Goal: Information Seeking & Learning: Learn about a topic

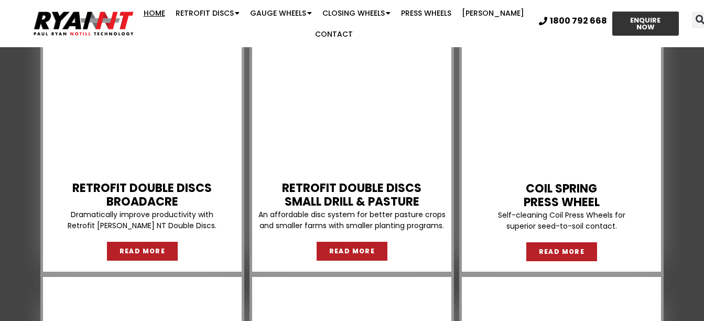
scroll to position [996, 0]
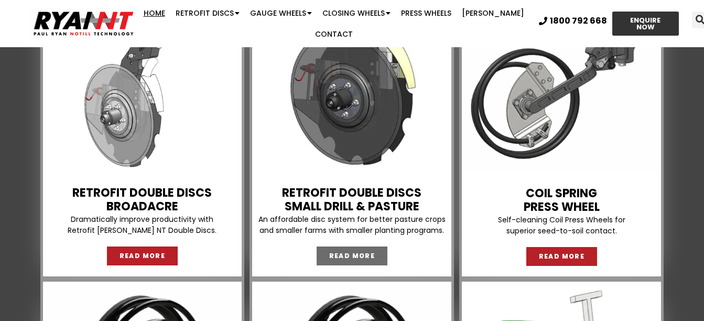
click at [348, 259] on span "READ MORE" at bounding box center [352, 256] width 46 height 6
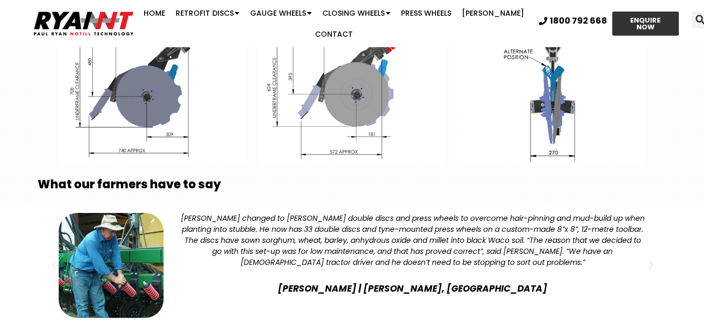
scroll to position [2307, 0]
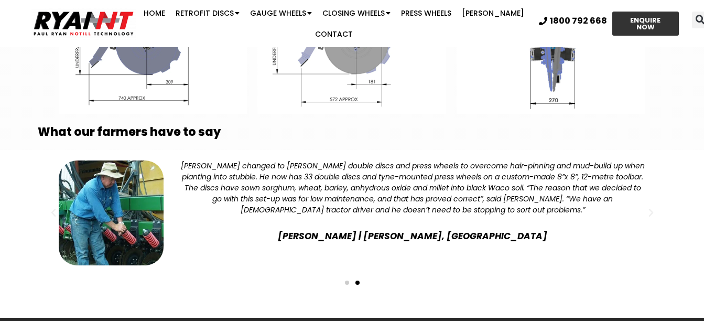
click at [346, 281] on span "Go to slide 1" at bounding box center [347, 283] width 4 height 4
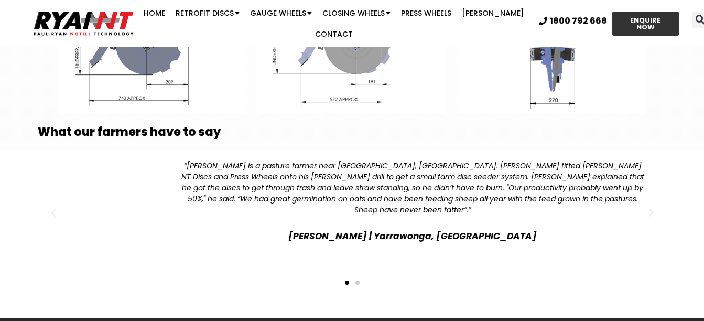
click at [133, 175] on img "1 / 2" at bounding box center [111, 212] width 105 height 105
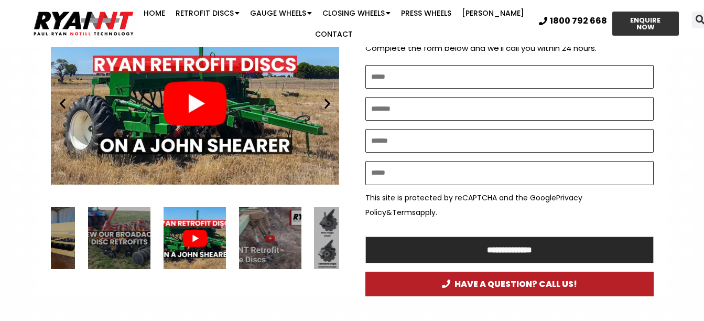
scroll to position [629, 0]
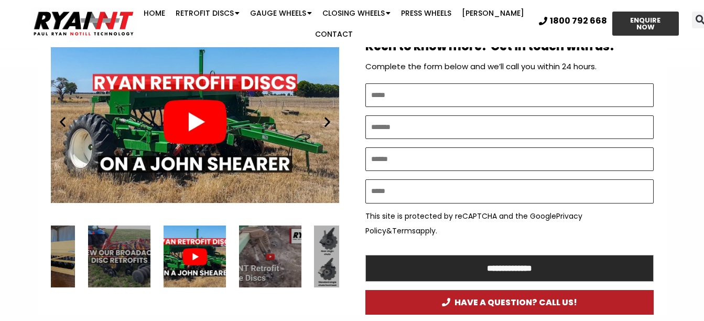
click at [195, 237] on div "RYAN NT John Shearer Retrofit Double Discs small farm disc seeder" at bounding box center [195, 256] width 62 height 62
click at [191, 107] on div "Play" at bounding box center [194, 121] width 288 height 181
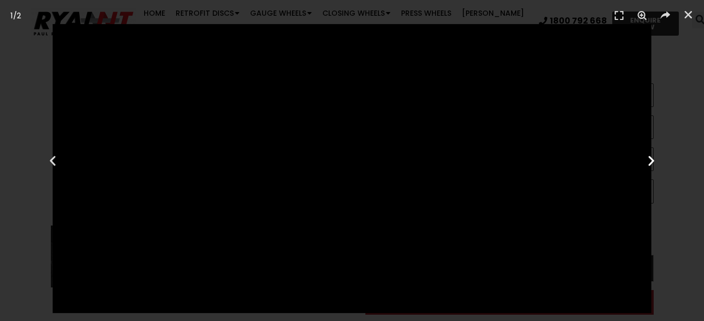
click at [650, 167] on icon "Next slide" at bounding box center [651, 160] width 13 height 13
click at [651, 159] on icon "Next slide" at bounding box center [651, 160] width 13 height 13
click at [51, 159] on icon "Previous slide" at bounding box center [52, 160] width 13 height 13
click at [599, 191] on div "Next" at bounding box center [651, 160] width 105 height 321
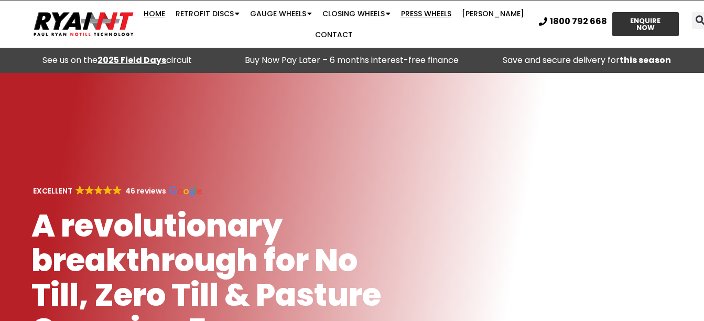
click at [428, 13] on link "Press Wheels" at bounding box center [426, 13] width 61 height 21
